Goal: Complete application form

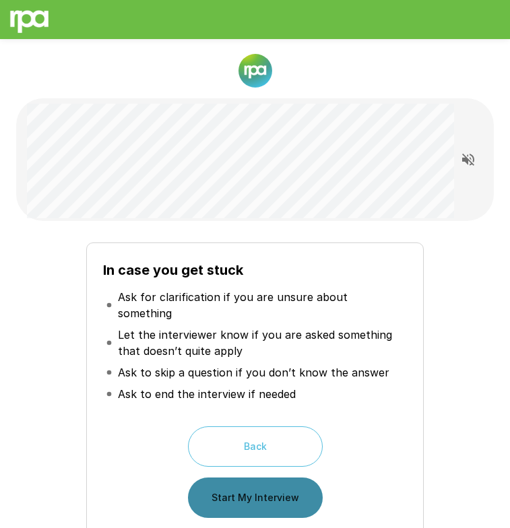
click at [292, 480] on button "Start My Interview" at bounding box center [255, 498] width 135 height 40
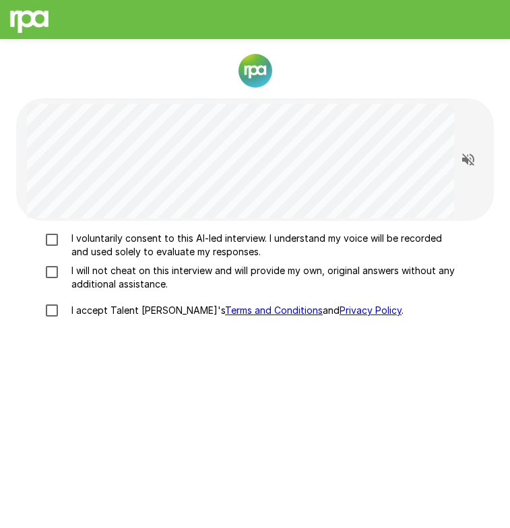
click at [291, 245] on p "I voluntarily consent to this AI-led interview. I understand my voice will be r…" at bounding box center [261, 245] width 390 height 27
click at [229, 275] on p "I will not cheat on this interview and will provide my own, original answers wi…" at bounding box center [261, 277] width 390 height 27
click at [142, 313] on p "I accept Talent Llama's Terms and Conditions and Privacy Policy ." at bounding box center [235, 310] width 338 height 13
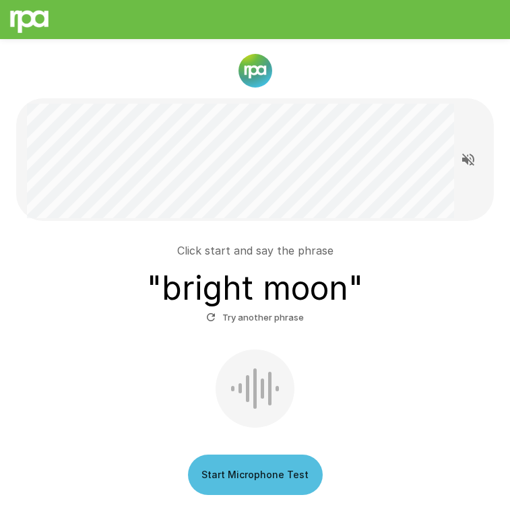
click at [266, 476] on button "Start Microphone Test" at bounding box center [255, 475] width 135 height 40
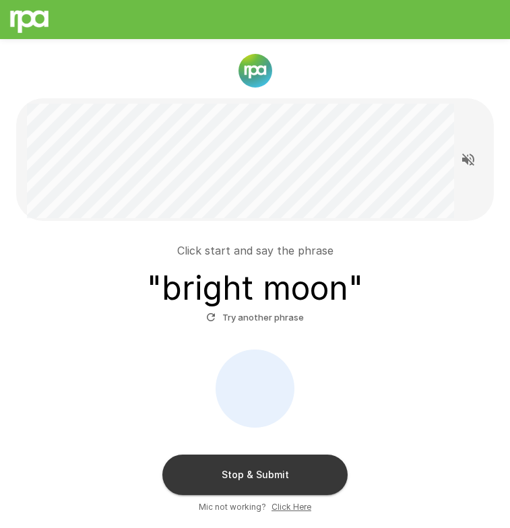
click at [300, 479] on button "Stop & Submit" at bounding box center [254, 475] width 185 height 40
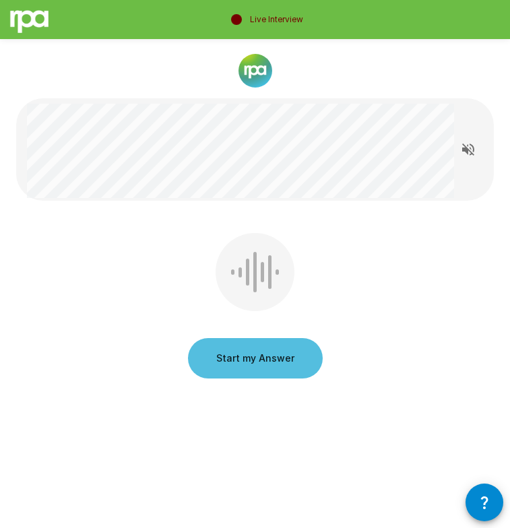
click at [225, 368] on button "Start my Answer" at bounding box center [255, 358] width 135 height 40
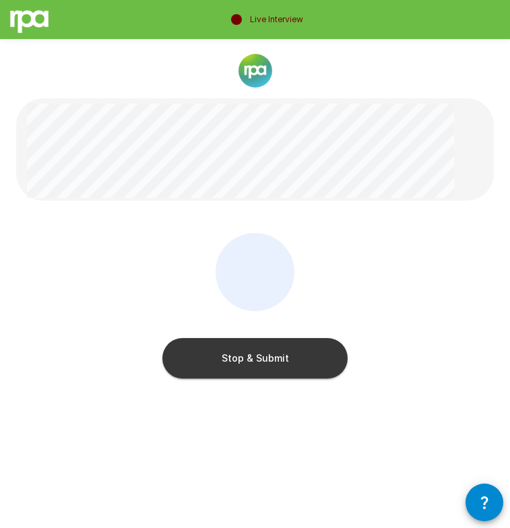
click at [269, 375] on button "Stop & Submit" at bounding box center [254, 358] width 185 height 40
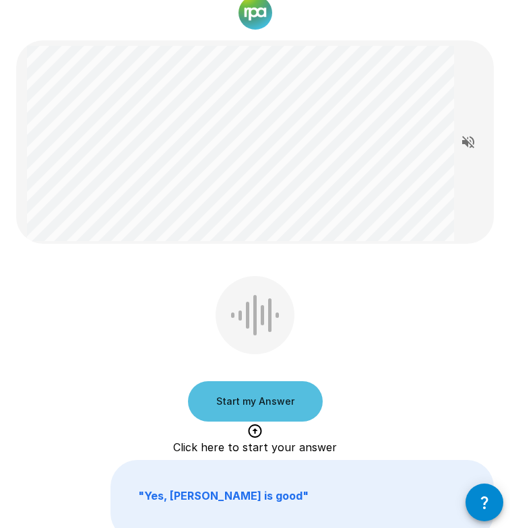
scroll to position [55, 0]
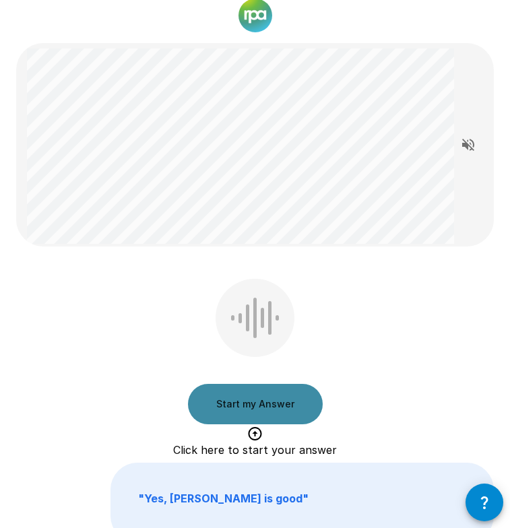
click at [267, 396] on button "Start my Answer" at bounding box center [255, 404] width 135 height 40
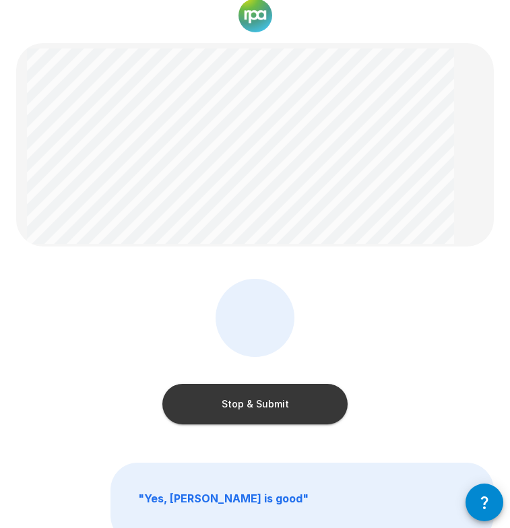
click at [311, 397] on button "Stop & Submit" at bounding box center [254, 404] width 185 height 40
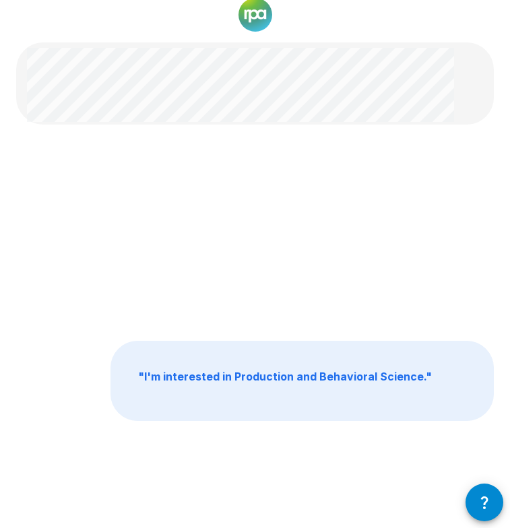
scroll to position [68, 0]
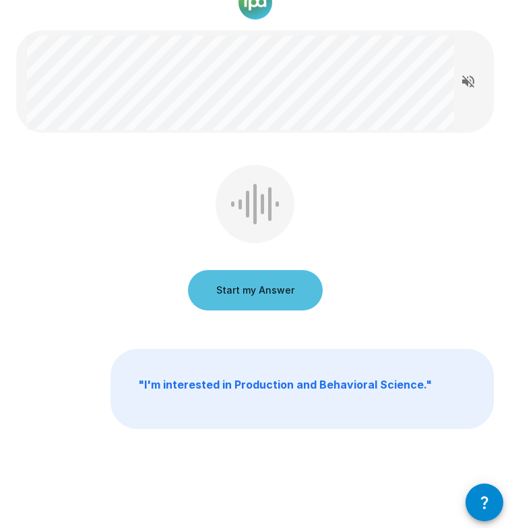
click at [293, 294] on button "Start my Answer" at bounding box center [255, 290] width 135 height 40
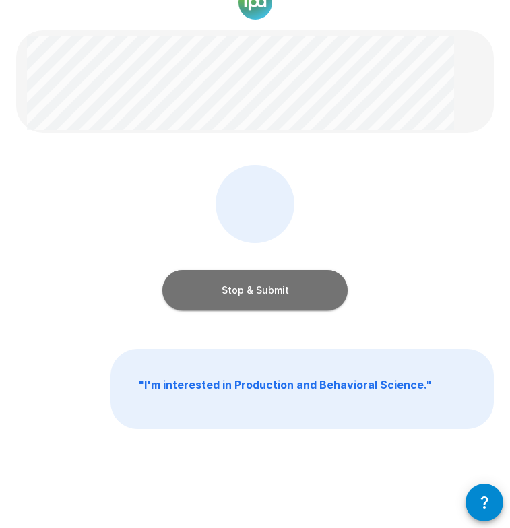
click at [293, 294] on button "Stop & Submit" at bounding box center [254, 290] width 185 height 40
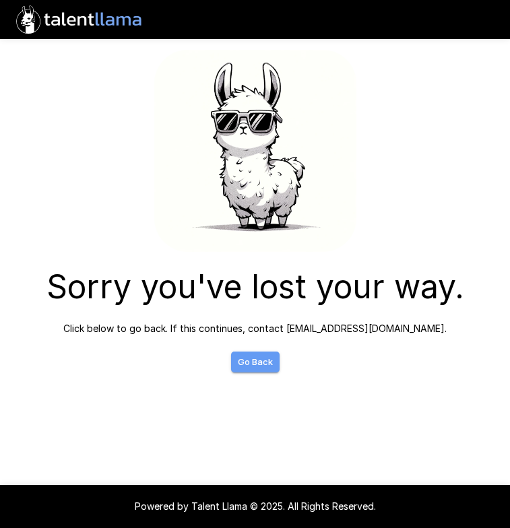
click at [269, 362] on link "Go Back" at bounding box center [255, 362] width 49 height 21
click at [255, 354] on link "Go Back" at bounding box center [255, 362] width 49 height 21
click at [257, 363] on link "Go Back" at bounding box center [255, 362] width 49 height 21
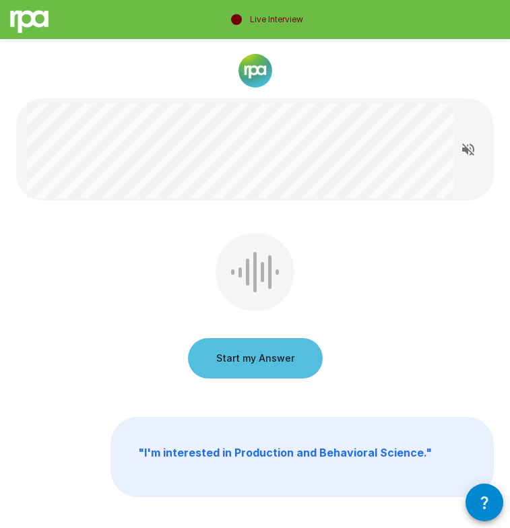
click at [284, 361] on button "Start my Answer" at bounding box center [255, 358] width 135 height 40
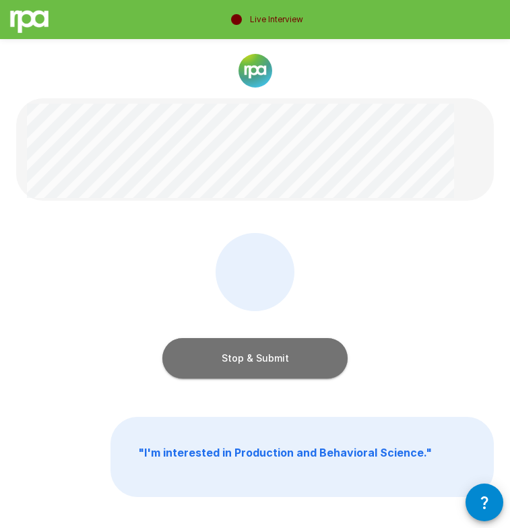
click at [265, 363] on button "Stop & Submit" at bounding box center [254, 358] width 185 height 40
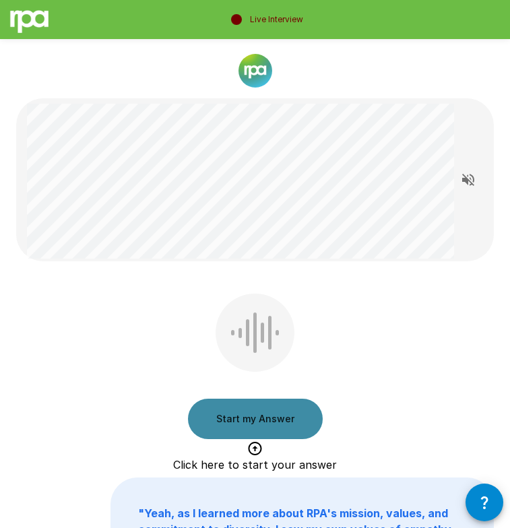
click at [288, 414] on button "Start my Answer" at bounding box center [255, 419] width 135 height 40
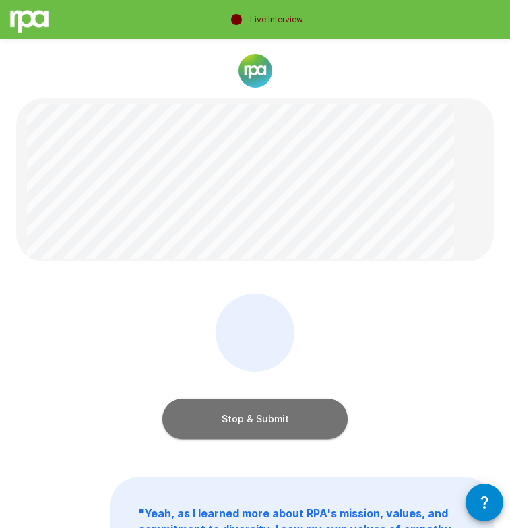
click at [330, 428] on button "Stop & Submit" at bounding box center [254, 419] width 185 height 40
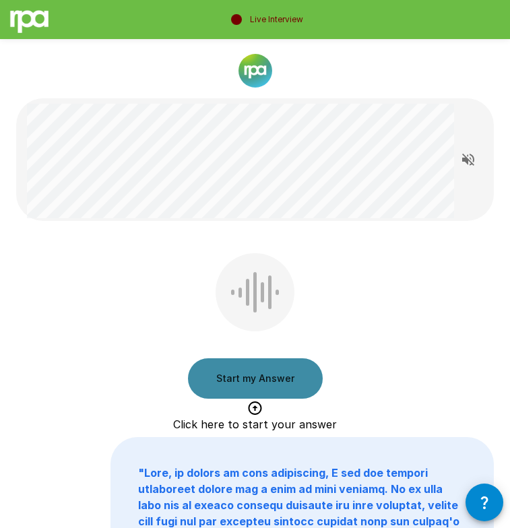
click at [294, 374] on button "Start my Answer" at bounding box center [255, 378] width 135 height 40
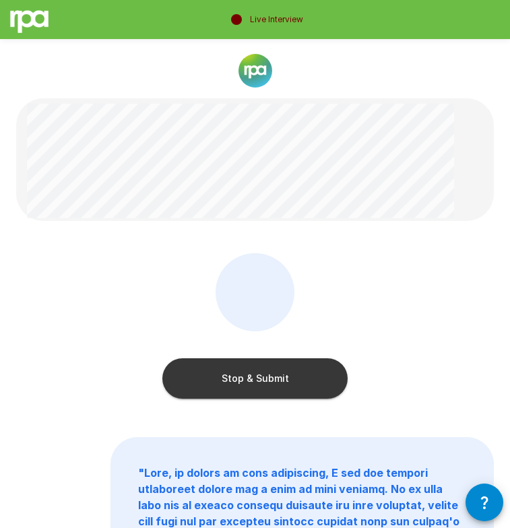
click at [325, 374] on button "Stop & Submit" at bounding box center [254, 378] width 185 height 40
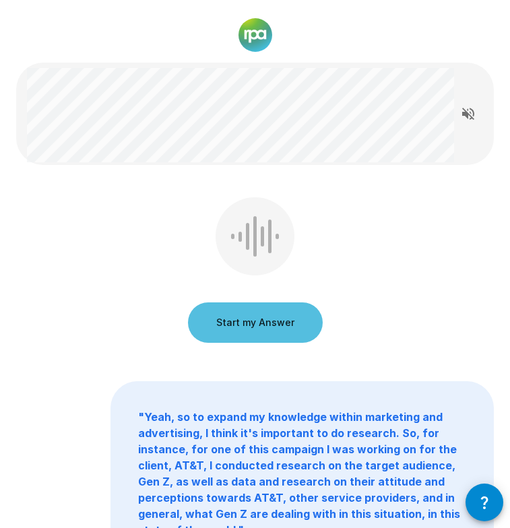
scroll to position [34, 0]
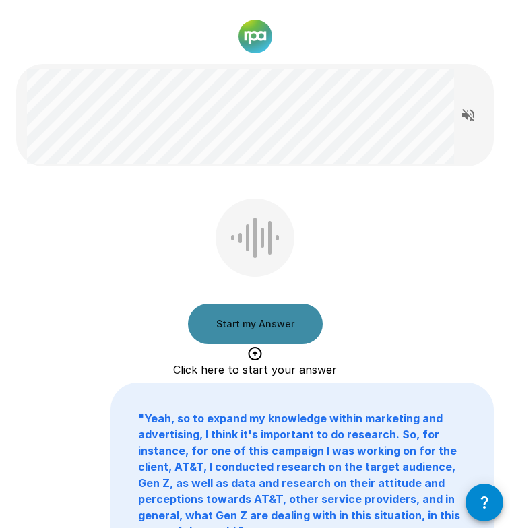
click at [280, 311] on button "Start my Answer" at bounding box center [255, 324] width 135 height 40
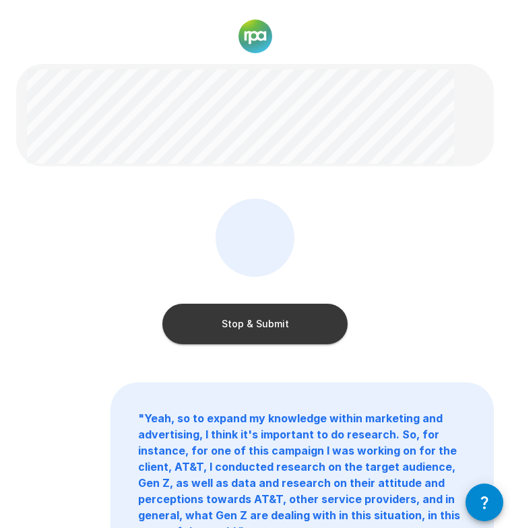
click at [294, 323] on button "Stop & Submit" at bounding box center [254, 324] width 185 height 40
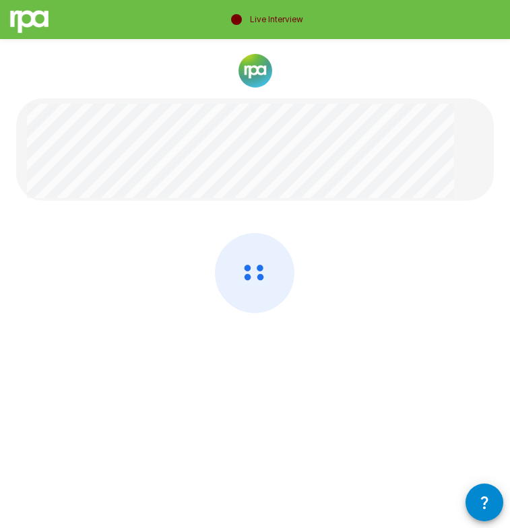
scroll to position [0, 0]
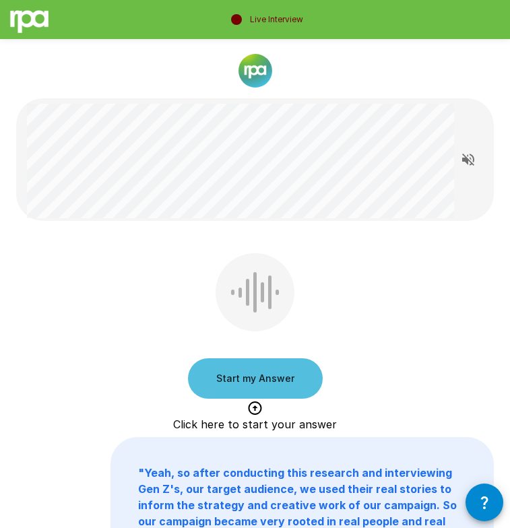
click at [284, 375] on button "Start my Answer" at bounding box center [255, 378] width 135 height 40
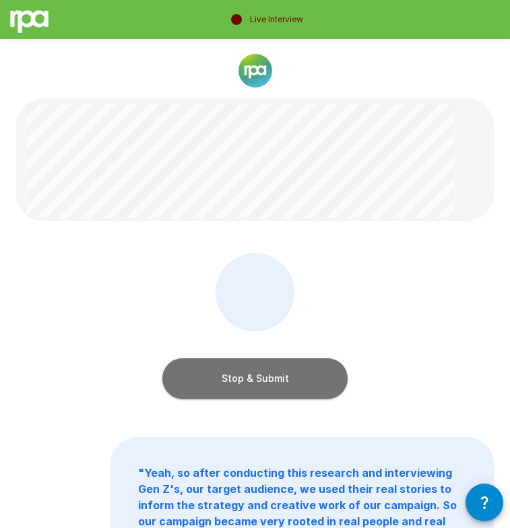
click at [318, 385] on button "Stop & Submit" at bounding box center [254, 378] width 185 height 40
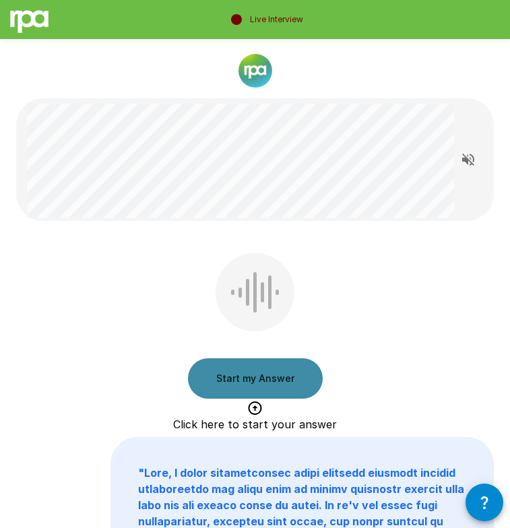
click at [245, 378] on button "Start my Answer" at bounding box center [255, 378] width 135 height 40
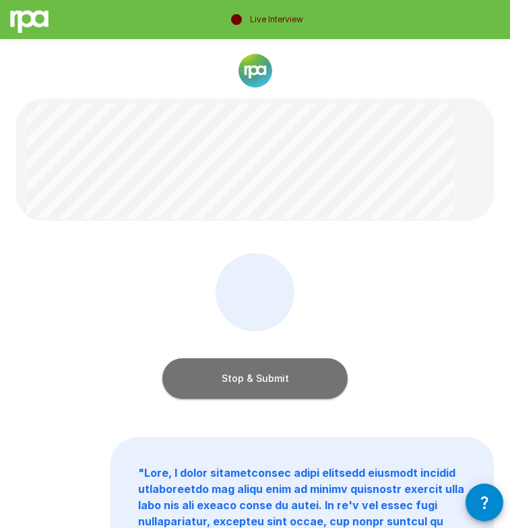
click at [260, 382] on button "Stop & Submit" at bounding box center [254, 378] width 185 height 40
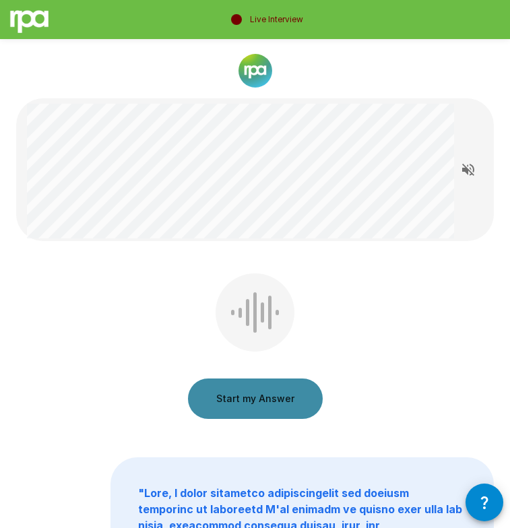
click at [280, 398] on button "Start my Answer" at bounding box center [255, 399] width 135 height 40
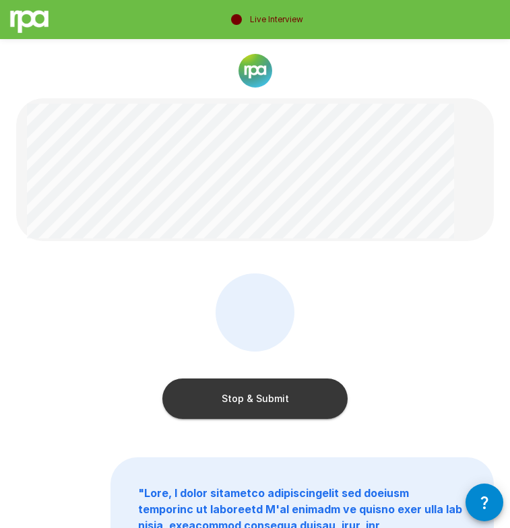
click at [307, 402] on button "Stop & Submit" at bounding box center [254, 399] width 185 height 40
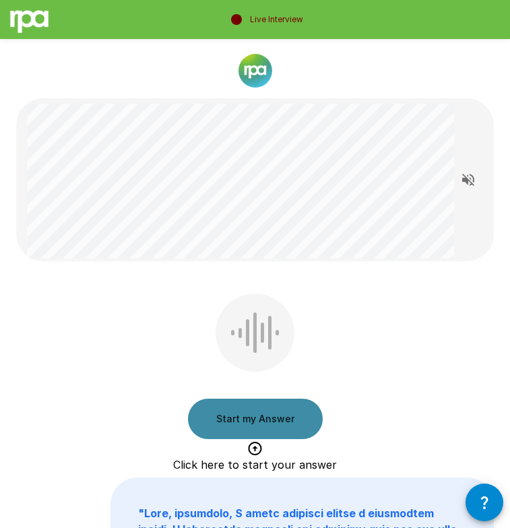
click at [290, 419] on button "Start my Answer" at bounding box center [255, 419] width 135 height 40
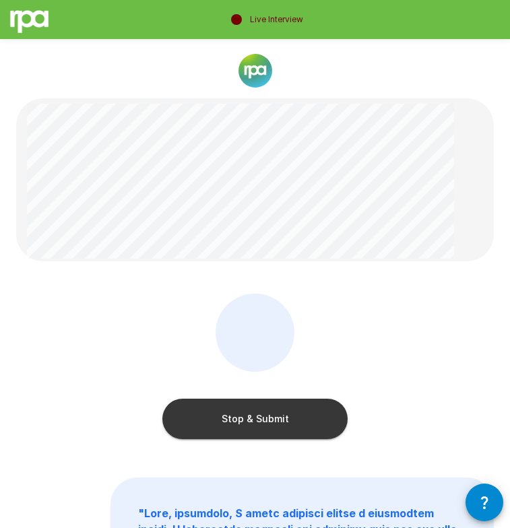
click at [305, 420] on button "Stop & Submit" at bounding box center [254, 419] width 185 height 40
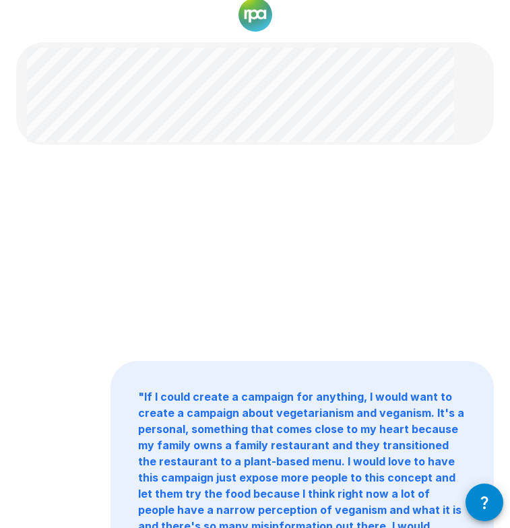
scroll to position [38, 0]
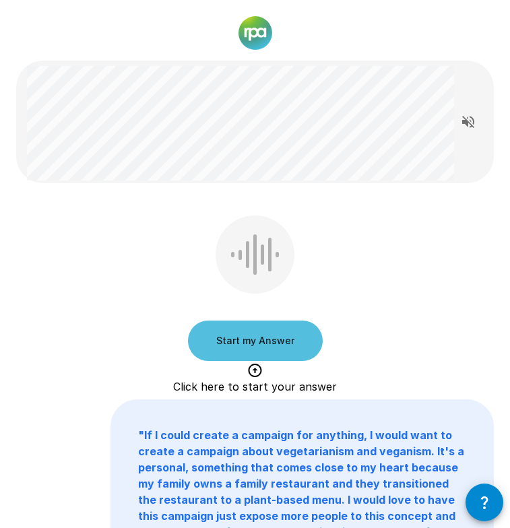
click at [288, 341] on button "Start my Answer" at bounding box center [255, 341] width 135 height 40
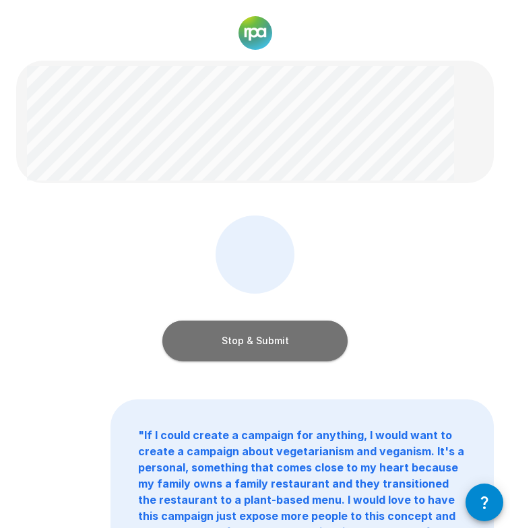
click at [322, 340] on button "Stop & Submit" at bounding box center [254, 341] width 185 height 40
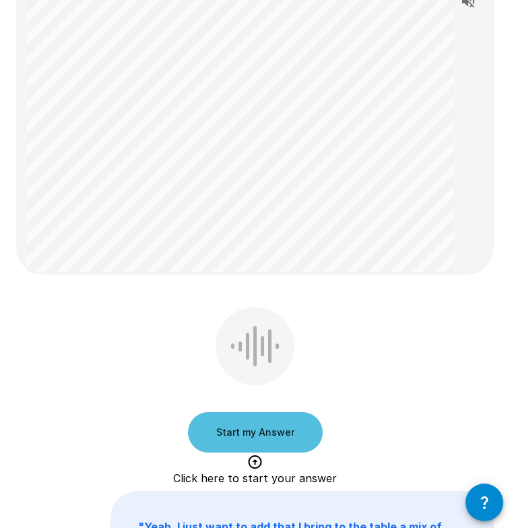
scroll to position [396, 0]
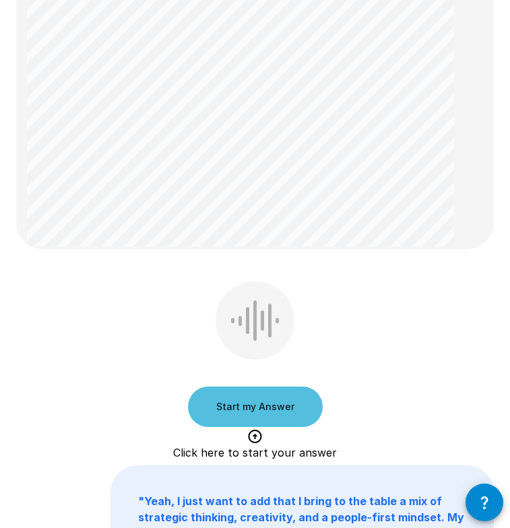
click at [294, 407] on button "Start my Answer" at bounding box center [255, 407] width 135 height 40
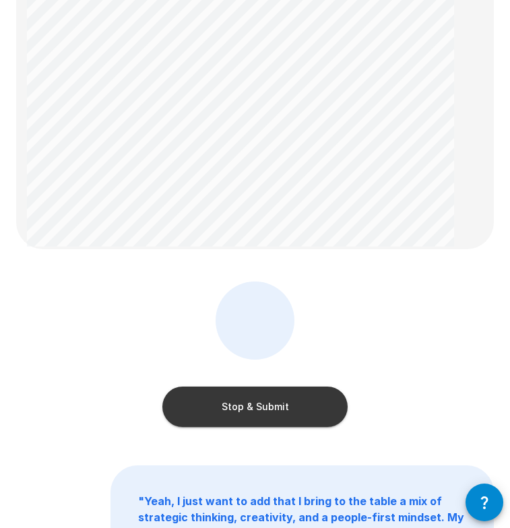
click at [325, 402] on button "Stop & Submit" at bounding box center [254, 407] width 185 height 40
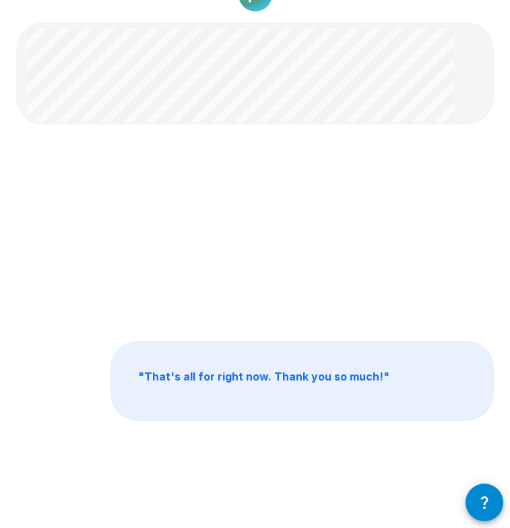
scroll to position [0, 0]
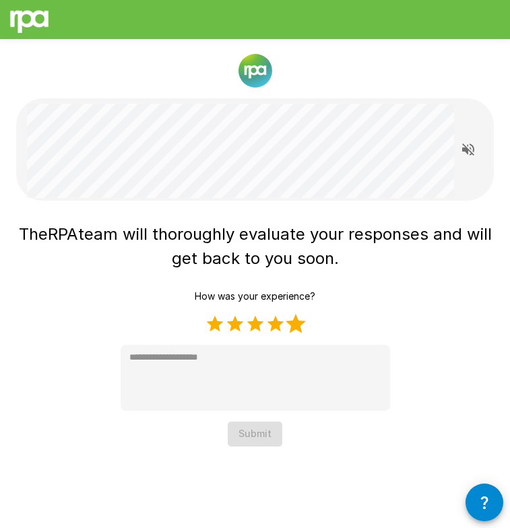
click at [297, 326] on label "5 Stars" at bounding box center [296, 324] width 20 height 20
type textarea "*"
click at [262, 436] on button "Submit" at bounding box center [255, 434] width 55 height 25
